Goal: Communication & Community: Participate in discussion

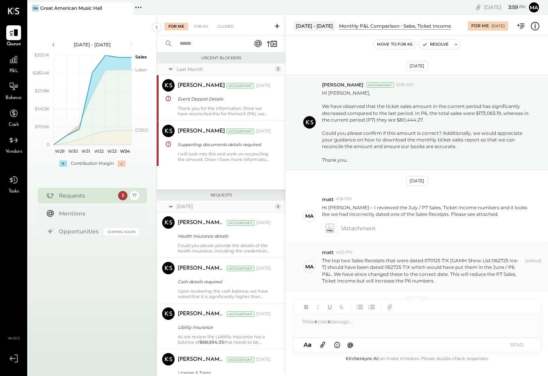
scroll to position [76, 0]
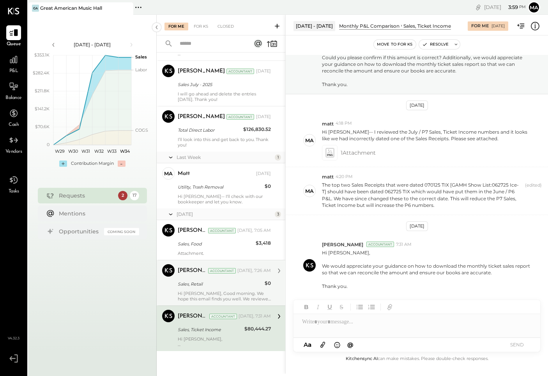
click at [224, 296] on div "Hi [PERSON_NAME], Good morning. We hope this email finds you well. We reviewed …" at bounding box center [224, 296] width 93 height 11
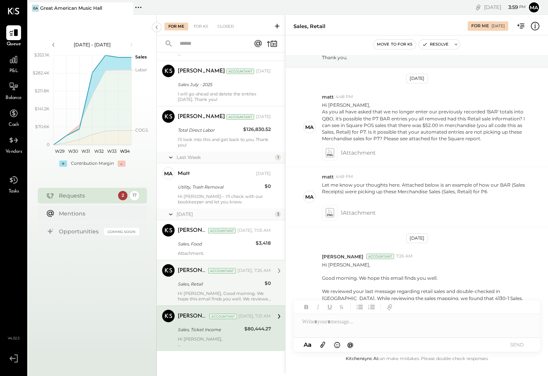
scroll to position [148, 0]
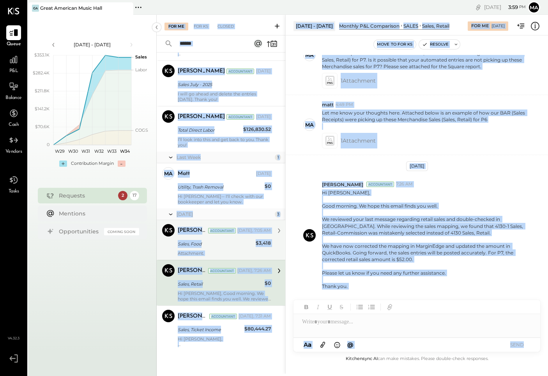
click at [220, 245] on div "Sales, Food" at bounding box center [216, 244] width 76 height 8
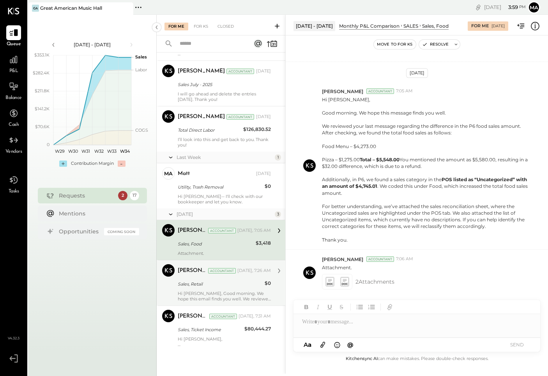
click at [224, 248] on div "Sales, Food" at bounding box center [216, 244] width 76 height 8
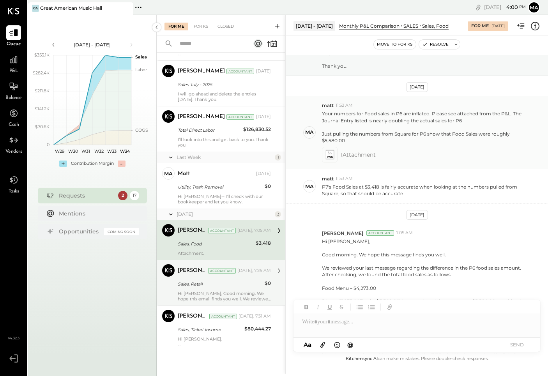
scroll to position [121, 0]
click at [330, 155] on icon at bounding box center [330, 154] width 8 height 9
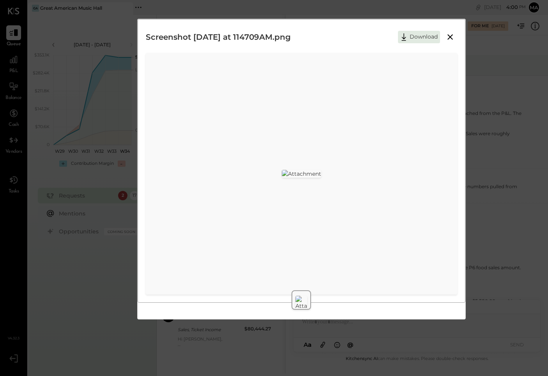
click at [451, 35] on icon at bounding box center [450, 36] width 9 height 9
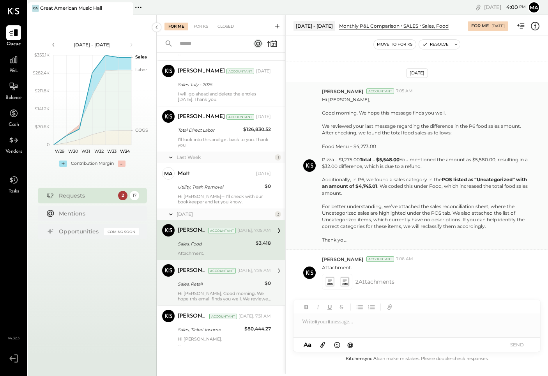
scroll to position [289, 0]
click at [328, 284] on icon at bounding box center [330, 281] width 8 height 9
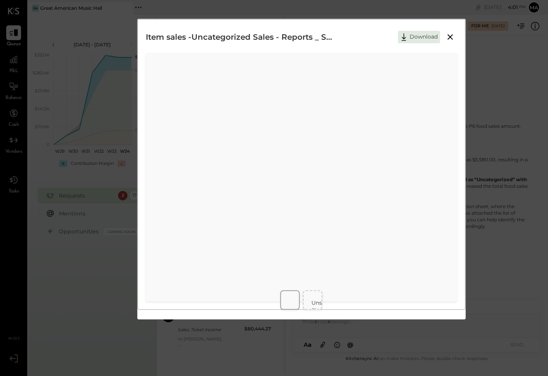
click at [512, 258] on div "Item sales -Uncategorized Sales - Reports _ Square Dashboard.pdf Download Unsup…" at bounding box center [274, 188] width 548 height 376
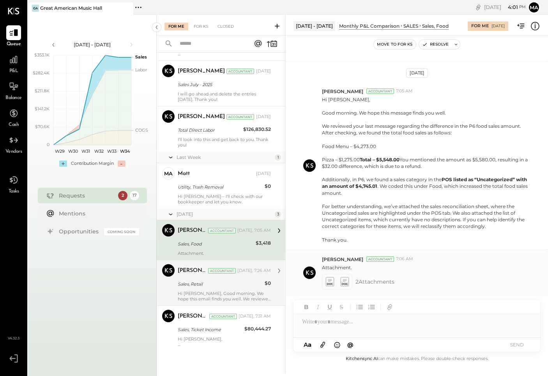
click at [347, 280] on icon at bounding box center [344, 281] width 8 height 9
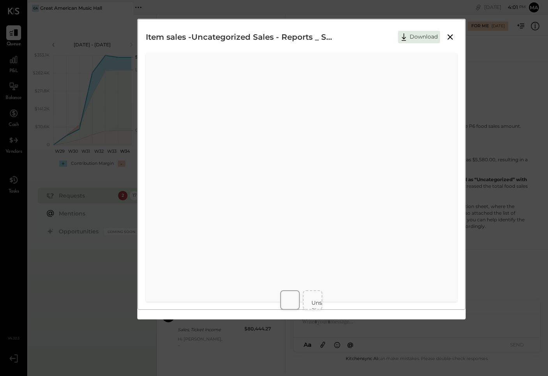
click at [452, 37] on icon at bounding box center [450, 36] width 5 height 5
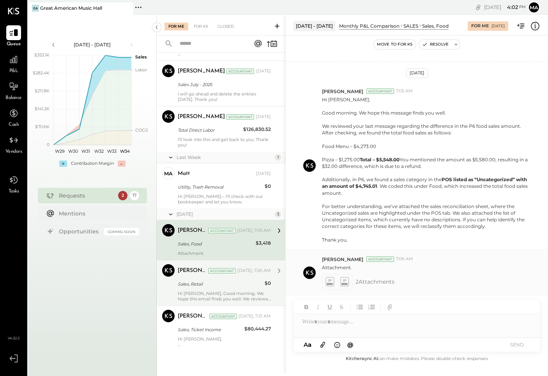
click at [331, 284] on icon at bounding box center [330, 281] width 8 height 9
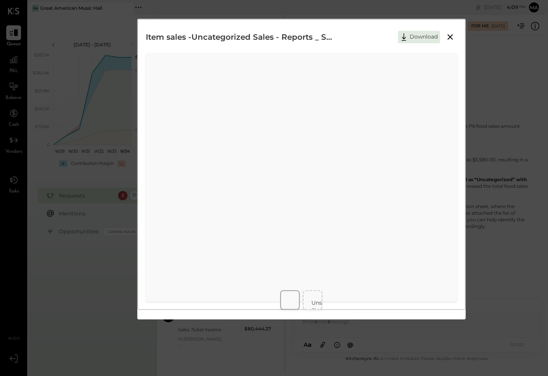
click at [91, 303] on div "Item sales -Uncategorized Sales - Reports _ Square Dashboard.pdf Download Unsup…" at bounding box center [274, 188] width 548 height 376
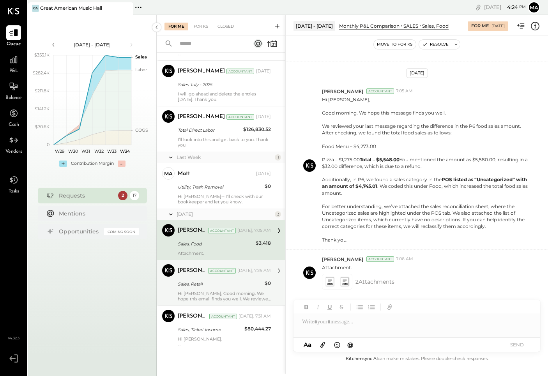
click at [332, 322] on div at bounding box center [417, 322] width 247 height 16
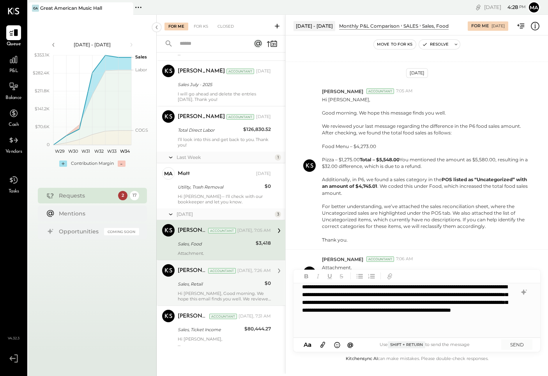
scroll to position [28, 0]
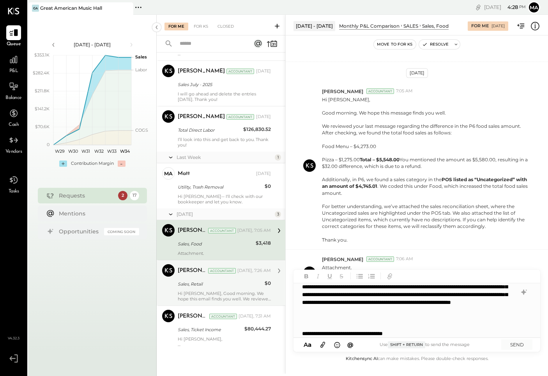
click at [379, 333] on div "**********" at bounding box center [403, 334] width 203 height 8
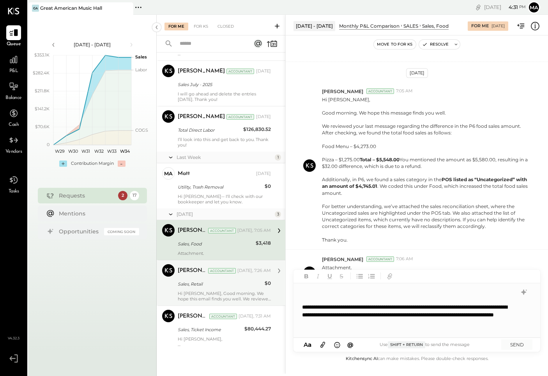
scroll to position [102, 0]
click at [515, 343] on button "SEND" at bounding box center [517, 345] width 31 height 11
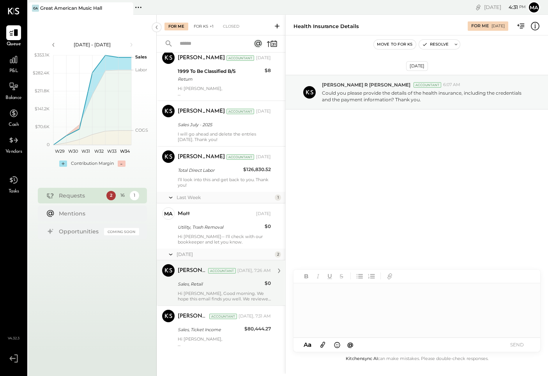
click at [202, 27] on div "For KS +1" at bounding box center [204, 27] width 28 height 8
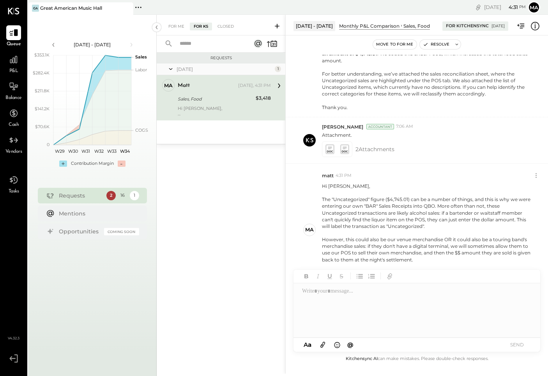
click at [343, 313] on div at bounding box center [414, 311] width 241 height 55
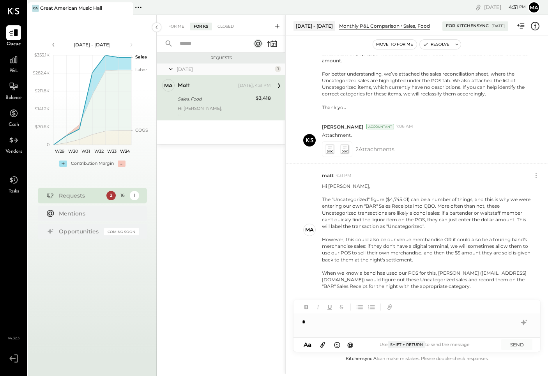
scroll to position [0, 0]
click at [479, 321] on div "**********" at bounding box center [417, 325] width 247 height 23
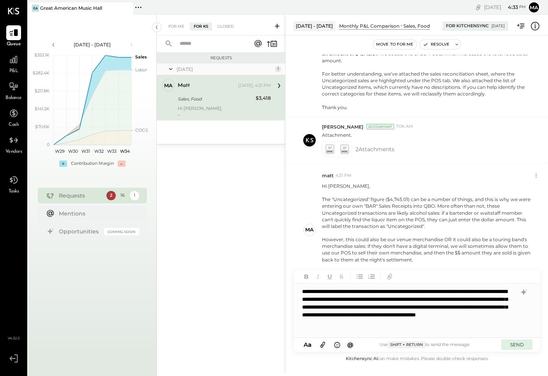
click at [511, 340] on button "SEND" at bounding box center [517, 345] width 31 height 11
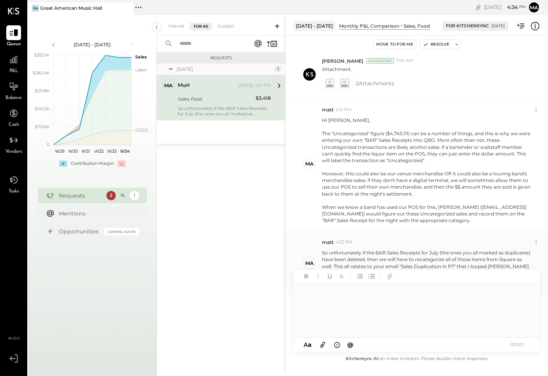
scroll to position [488, 0]
